Goal: Find specific page/section: Find specific page/section

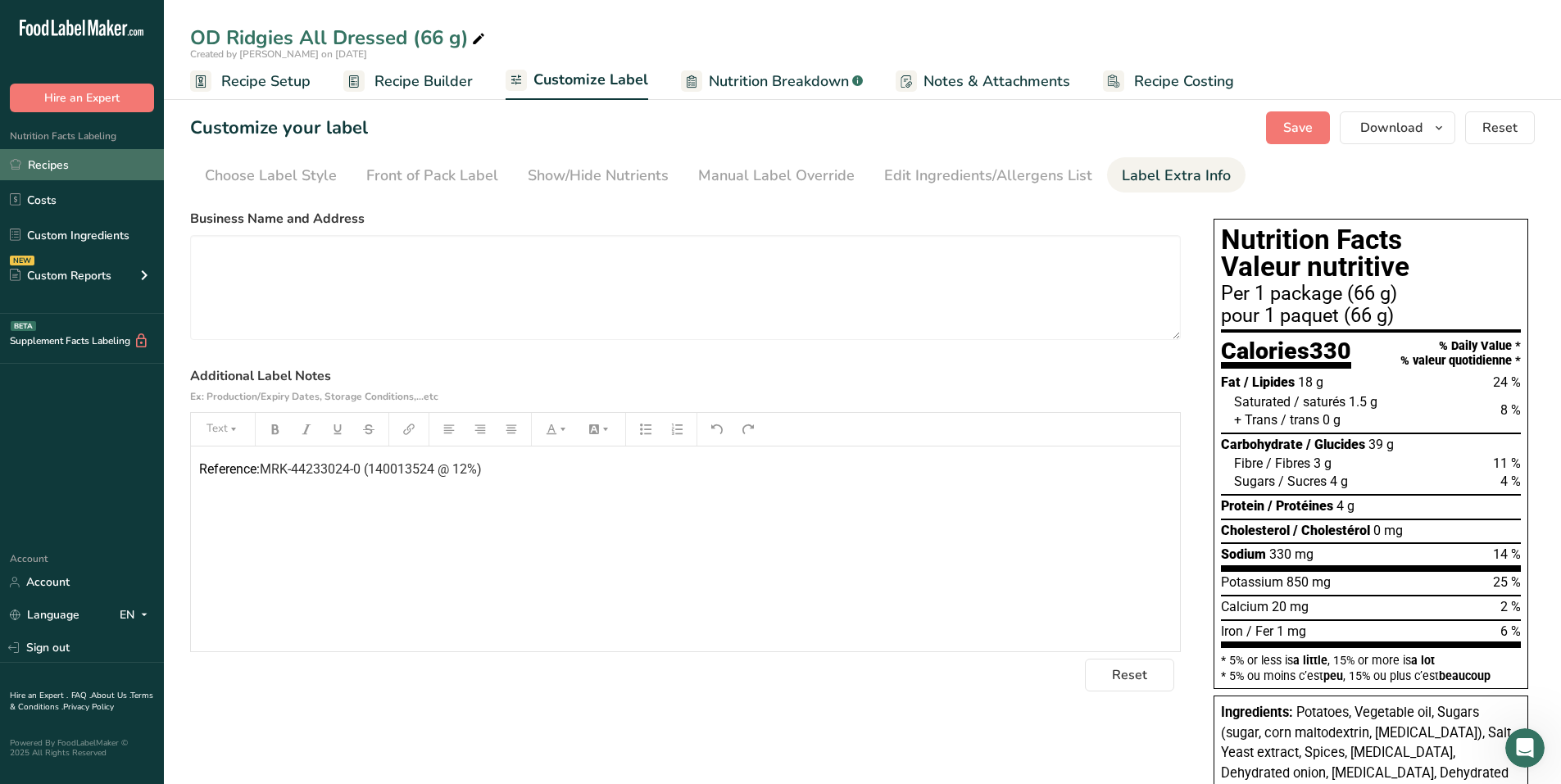
click at [72, 166] on link "Recipes" at bounding box center [82, 164] width 164 height 31
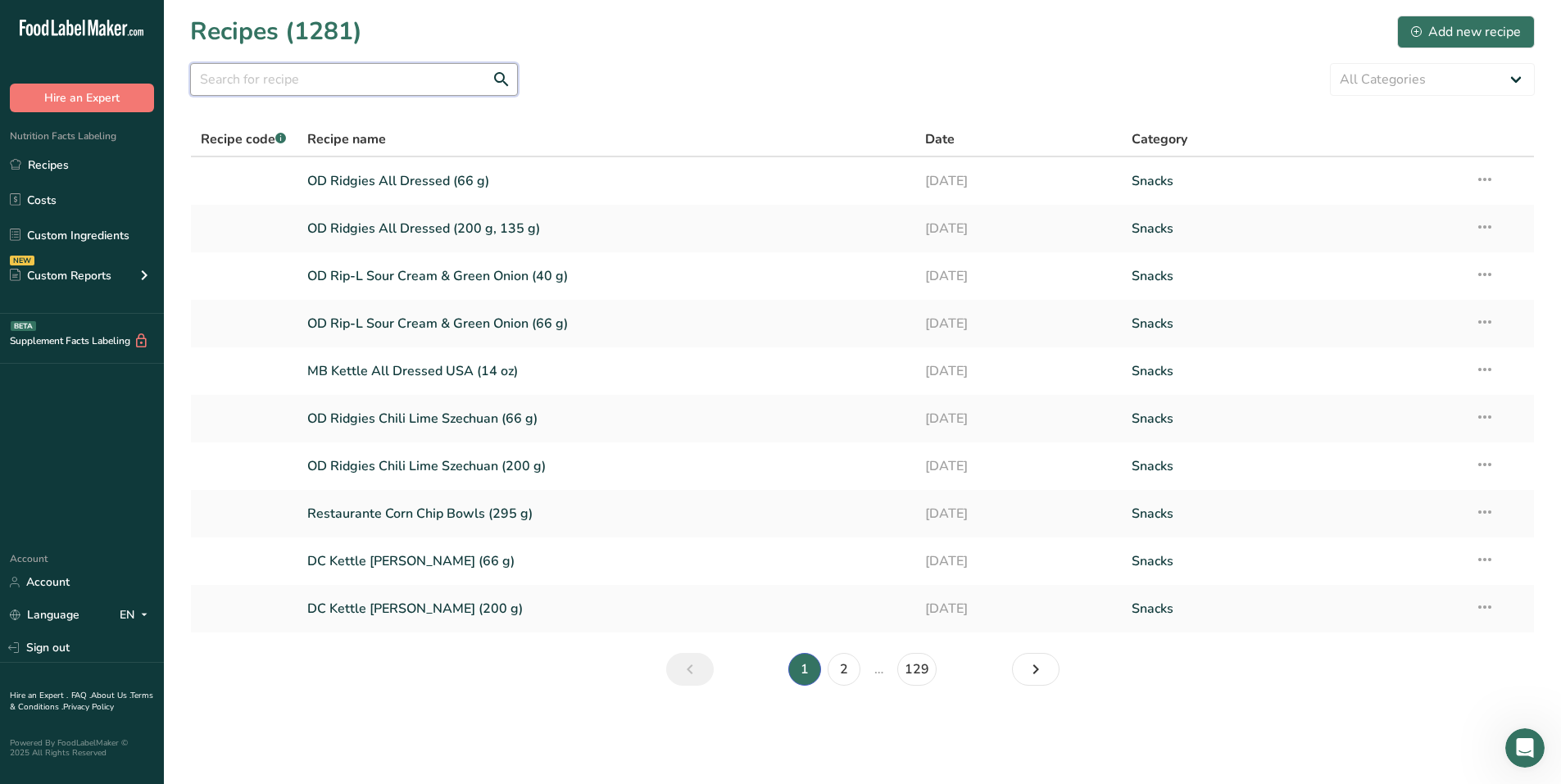
click at [322, 81] on input "text" at bounding box center [354, 79] width 328 height 33
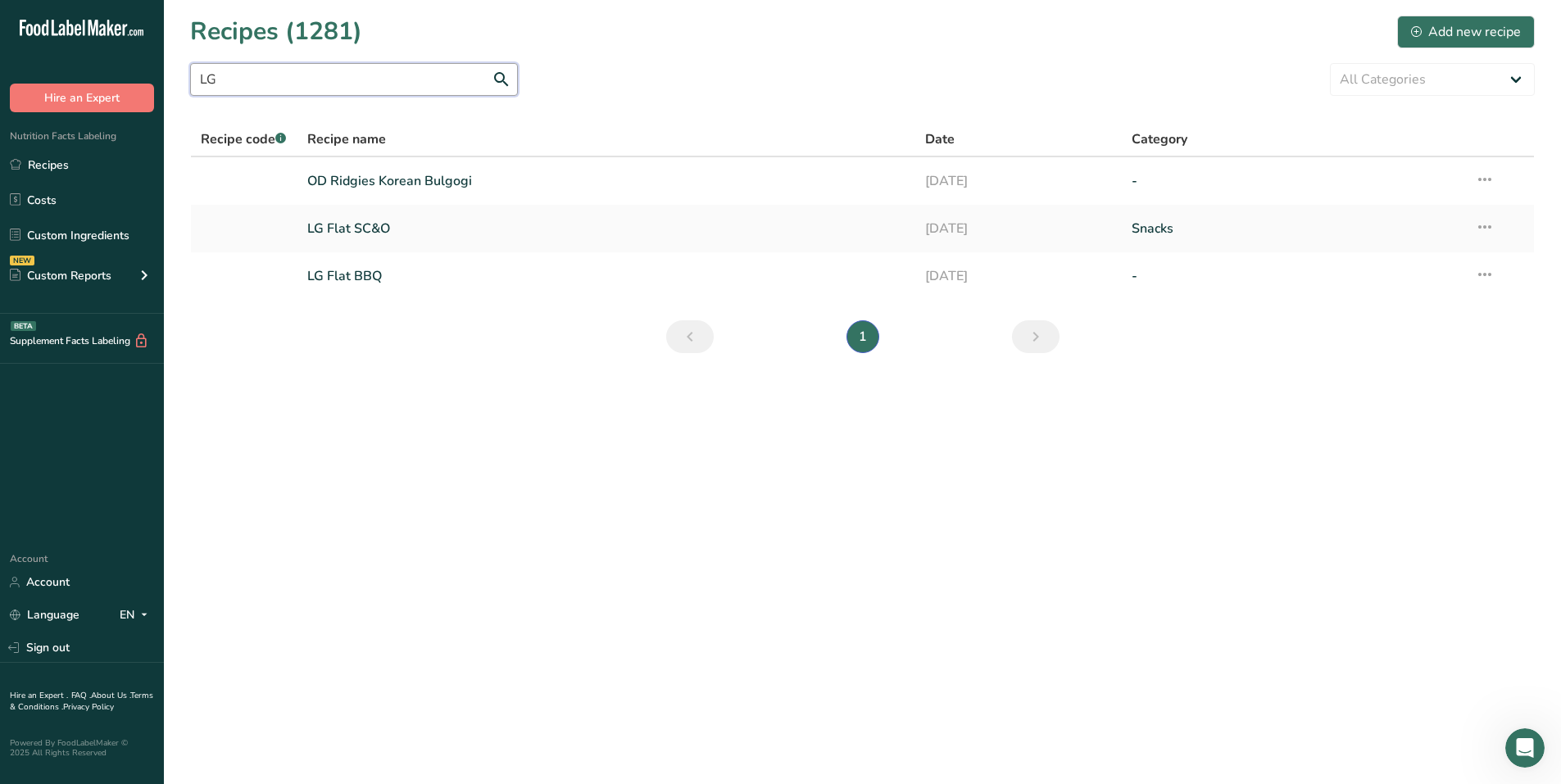
type input "L"
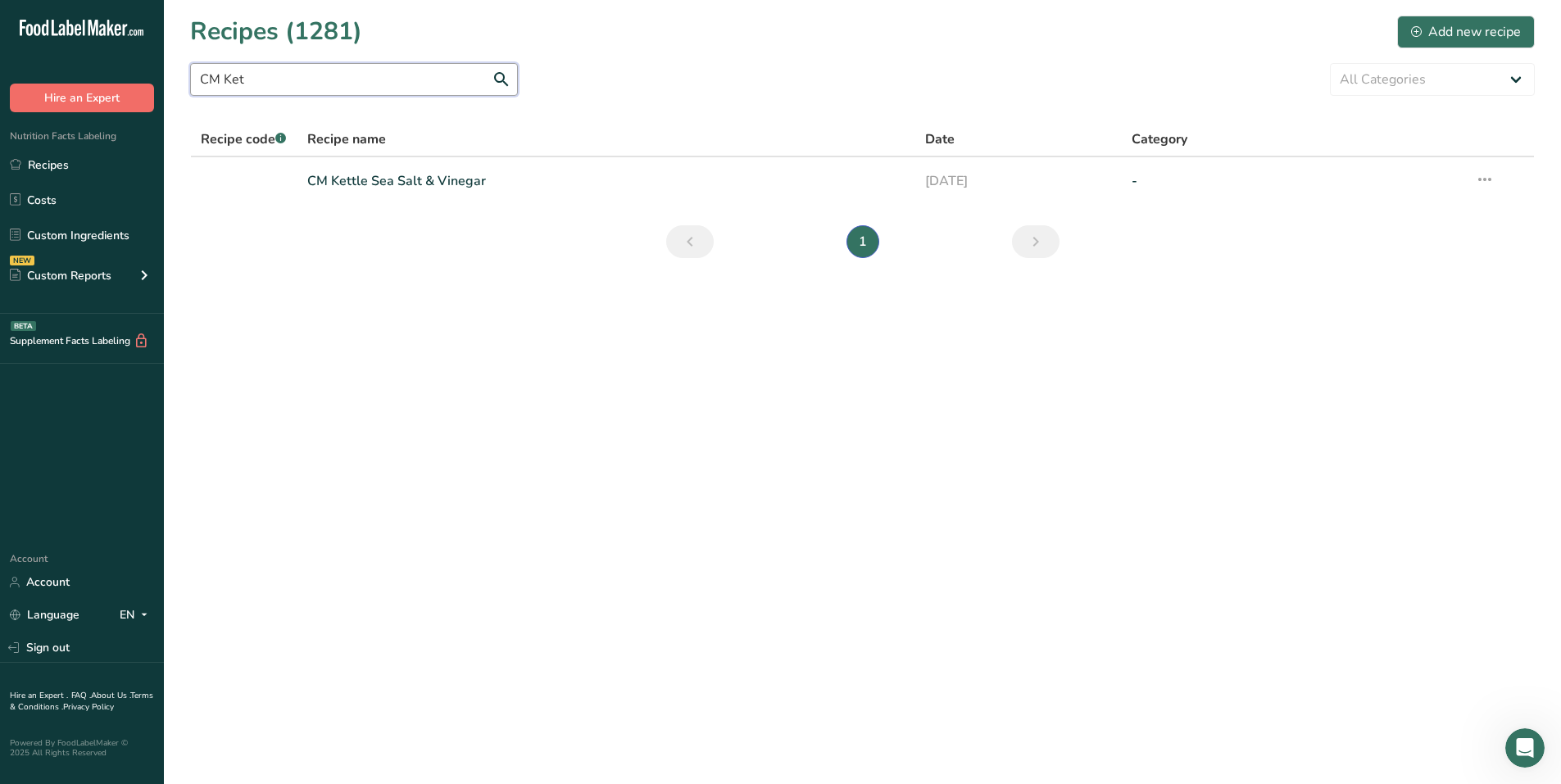
drag, startPoint x: 254, startPoint y: 75, endPoint x: 145, endPoint y: 89, distance: 109.9
click at [145, 89] on div ".a-20{fill:#fff;} Hire an Expert Nutrition Facts Labeling Recipes Costs Custom …" at bounding box center [780, 392] width 1561 height 784
click at [74, 169] on link "Recipes" at bounding box center [82, 164] width 164 height 31
click at [263, 75] on input "CM Ket" at bounding box center [354, 79] width 328 height 33
drag, startPoint x: 219, startPoint y: 75, endPoint x: 183, endPoint y: 85, distance: 37.4
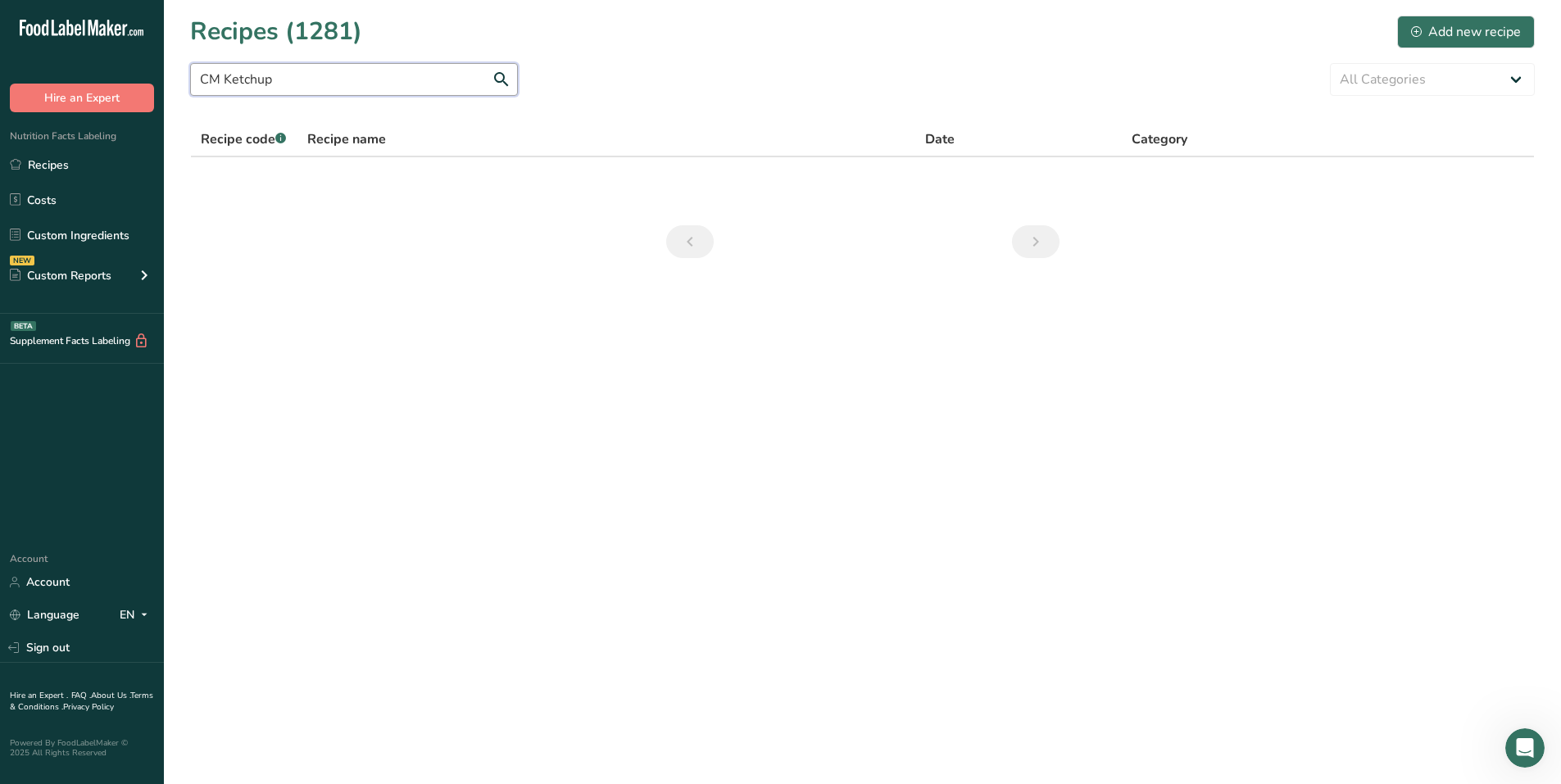
click at [182, 82] on section "Recipes (1281) Add new recipe CM Ketchup All Categories Baked Goods [GEOGRAPHIC…" at bounding box center [862, 142] width 1397 height 285
drag, startPoint x: 219, startPoint y: 75, endPoint x: 164, endPoint y: 79, distance: 55.1
click at [164, 77] on section "Recipes (1281) Add new recipe SN Ketchup All Categories Baked Goods [GEOGRAPHIC…" at bounding box center [862, 142] width 1397 height 285
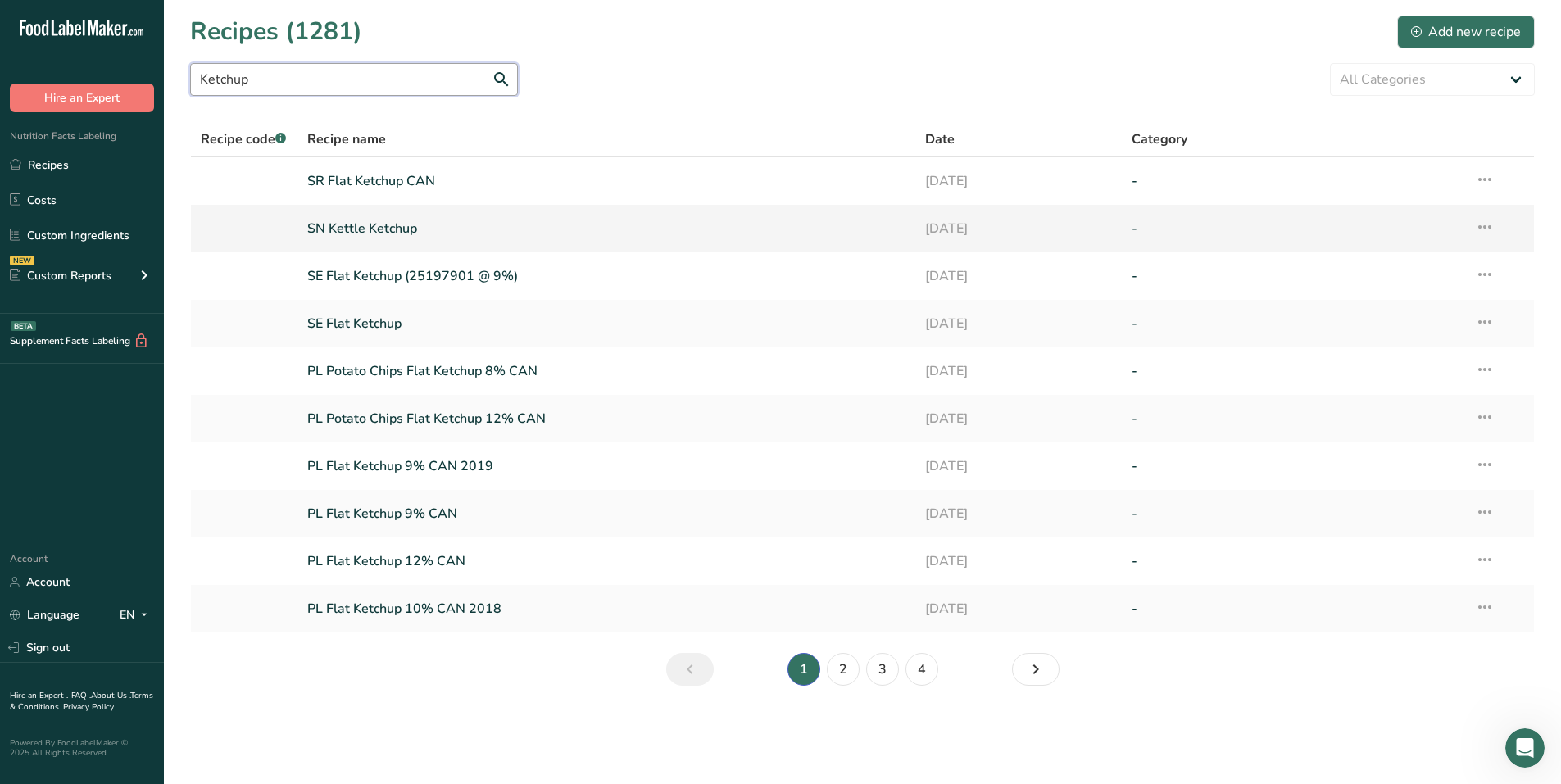
type input "Ketchup"
click at [407, 227] on link "SN Kettle Ketchup" at bounding box center [606, 229] width 599 height 34
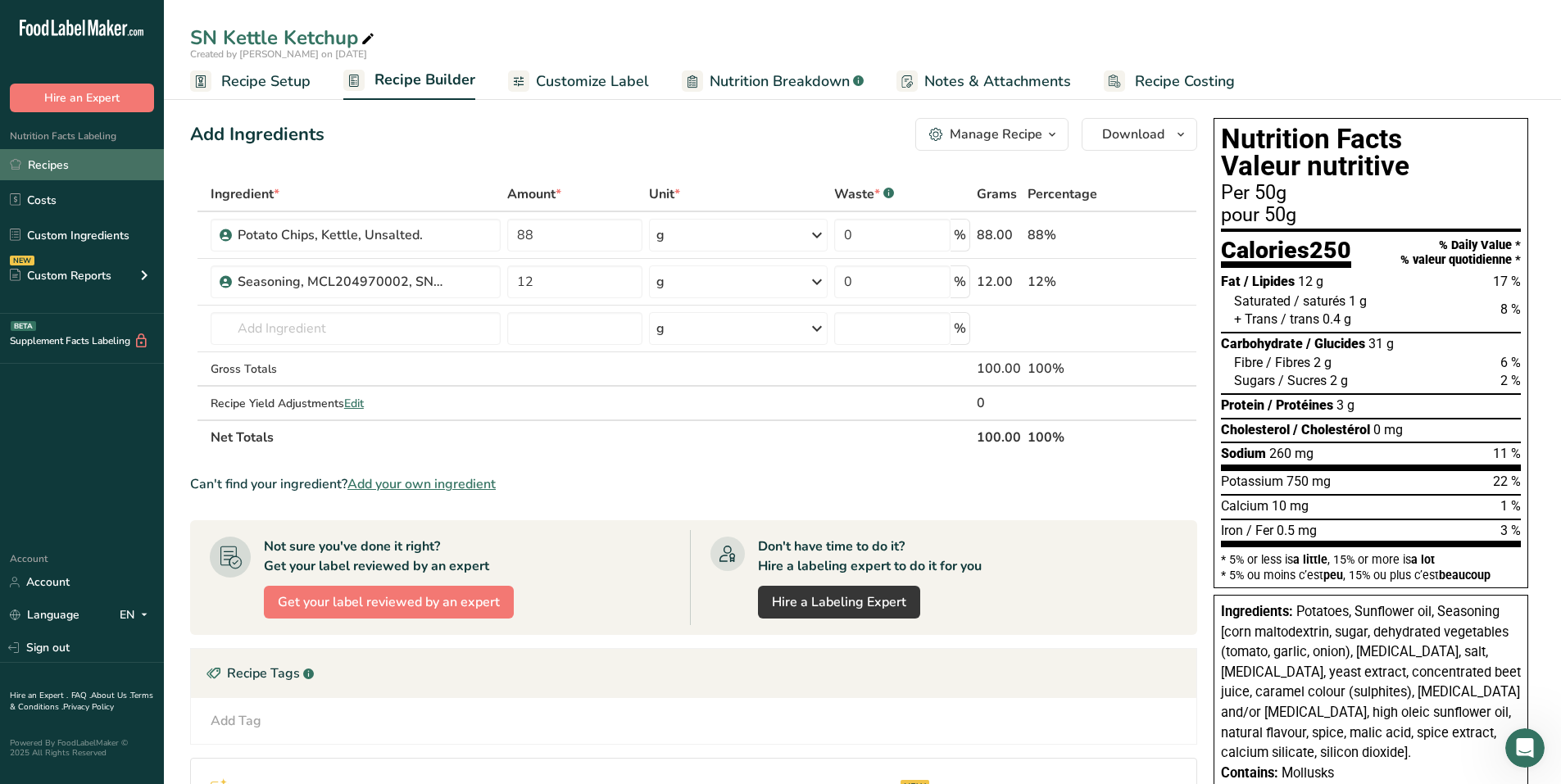
click at [80, 167] on link "Recipes" at bounding box center [82, 164] width 164 height 31
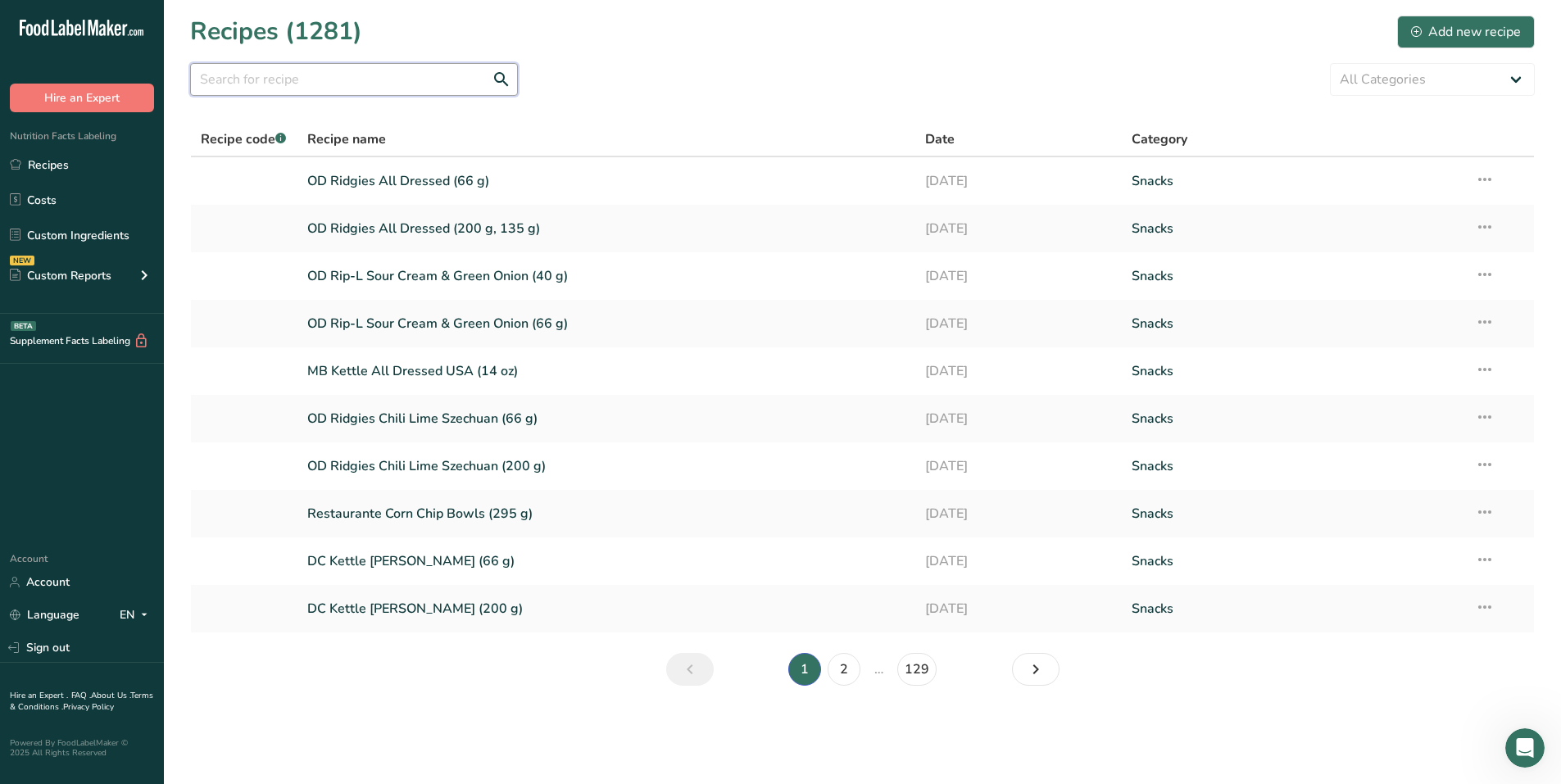
click at [301, 78] on input "text" at bounding box center [354, 79] width 328 height 33
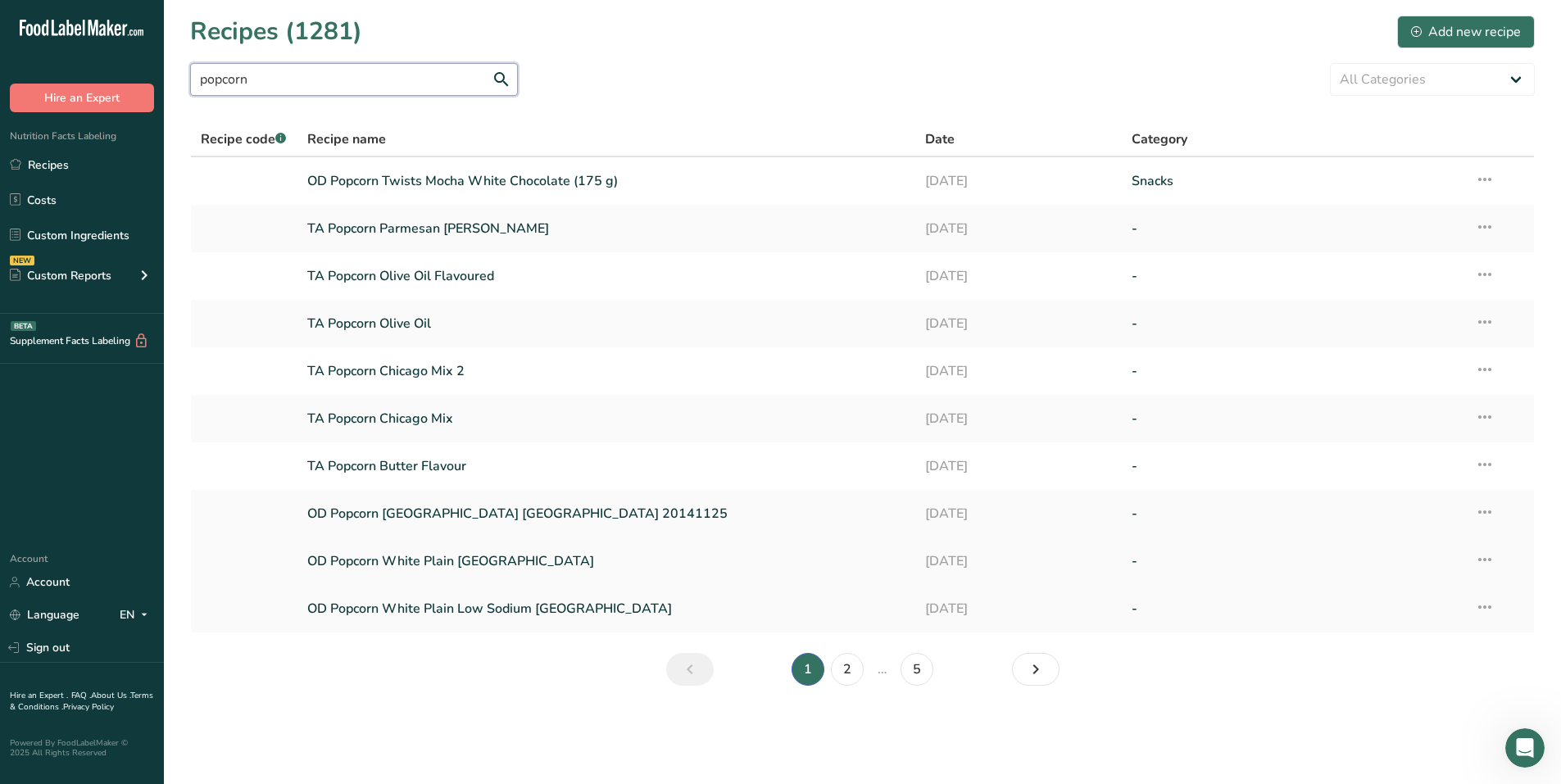
type input "popcorn"
click at [426, 566] on link "OD Popcorn White Plain [GEOGRAPHIC_DATA]" at bounding box center [606, 560] width 599 height 34
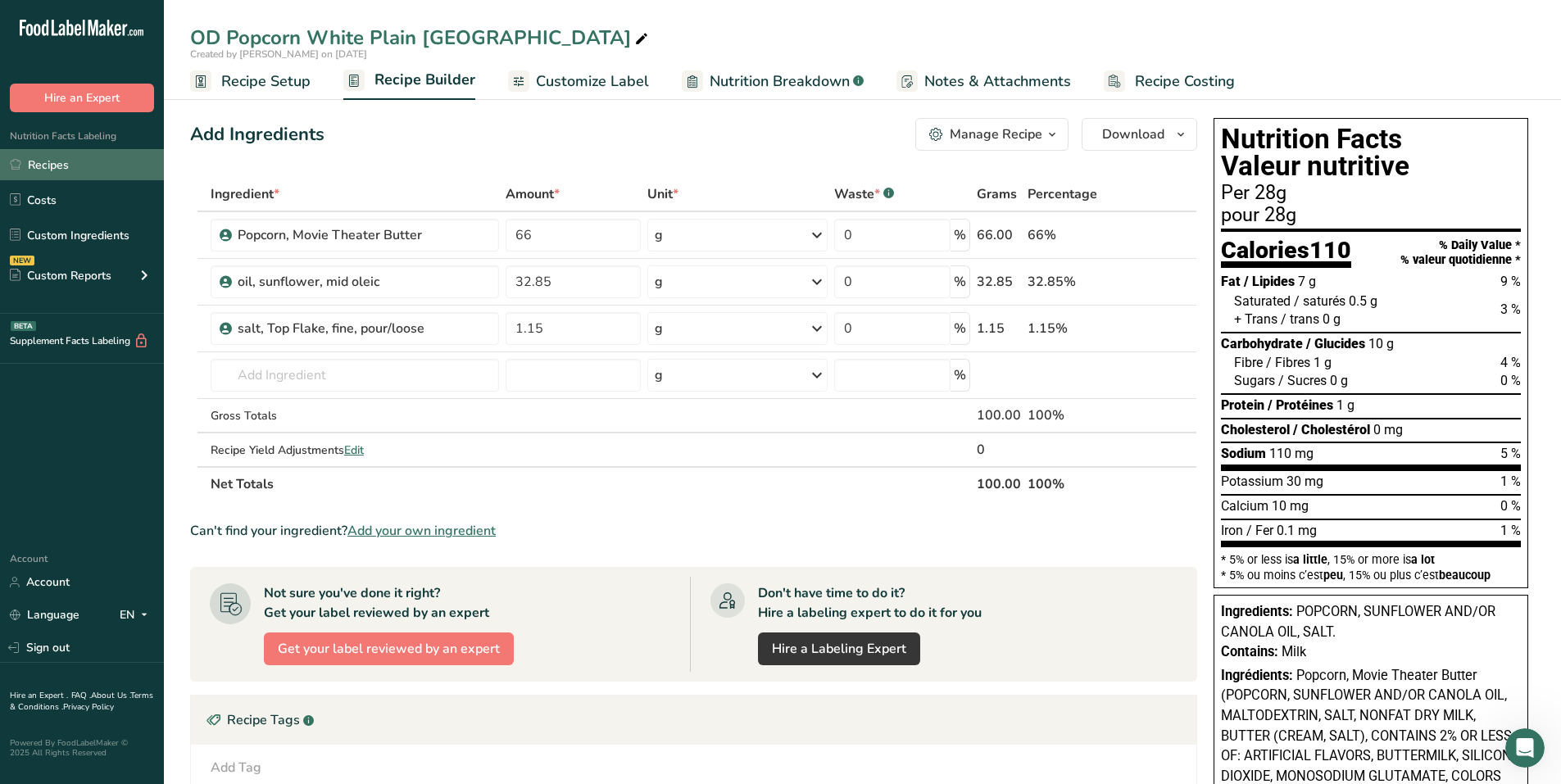
click at [54, 159] on link "Recipes" at bounding box center [82, 164] width 164 height 31
